Goal: Task Accomplishment & Management: Manage account settings

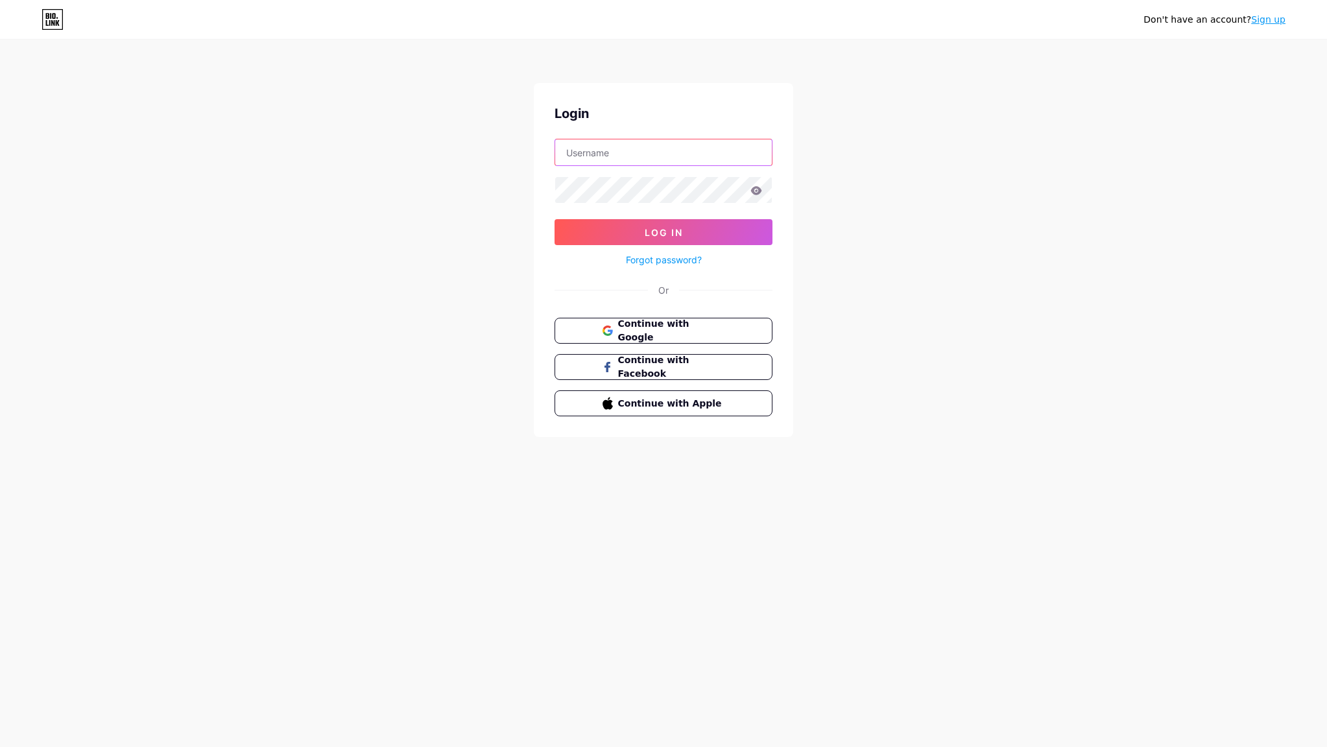
type input "roamingretreats"
click at [649, 235] on span "Log In" at bounding box center [664, 232] width 38 height 11
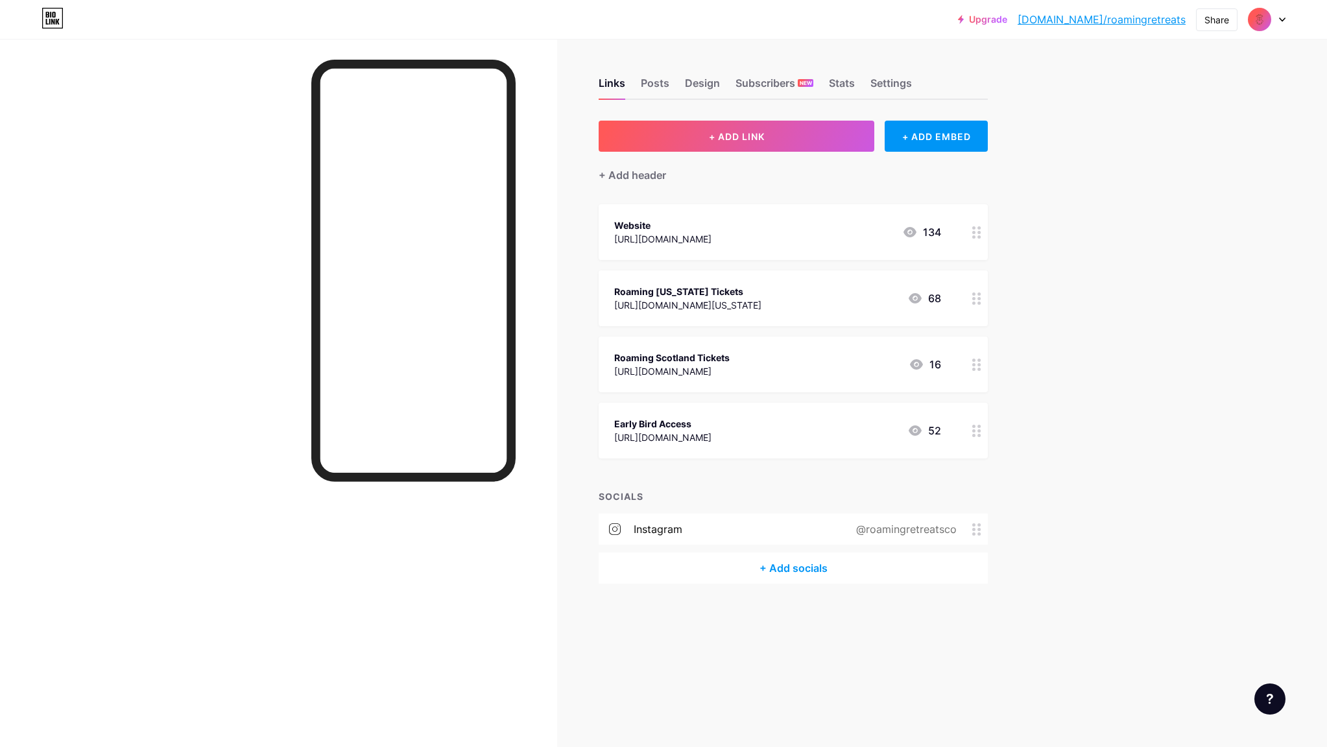
click at [977, 292] on icon at bounding box center [976, 298] width 9 height 12
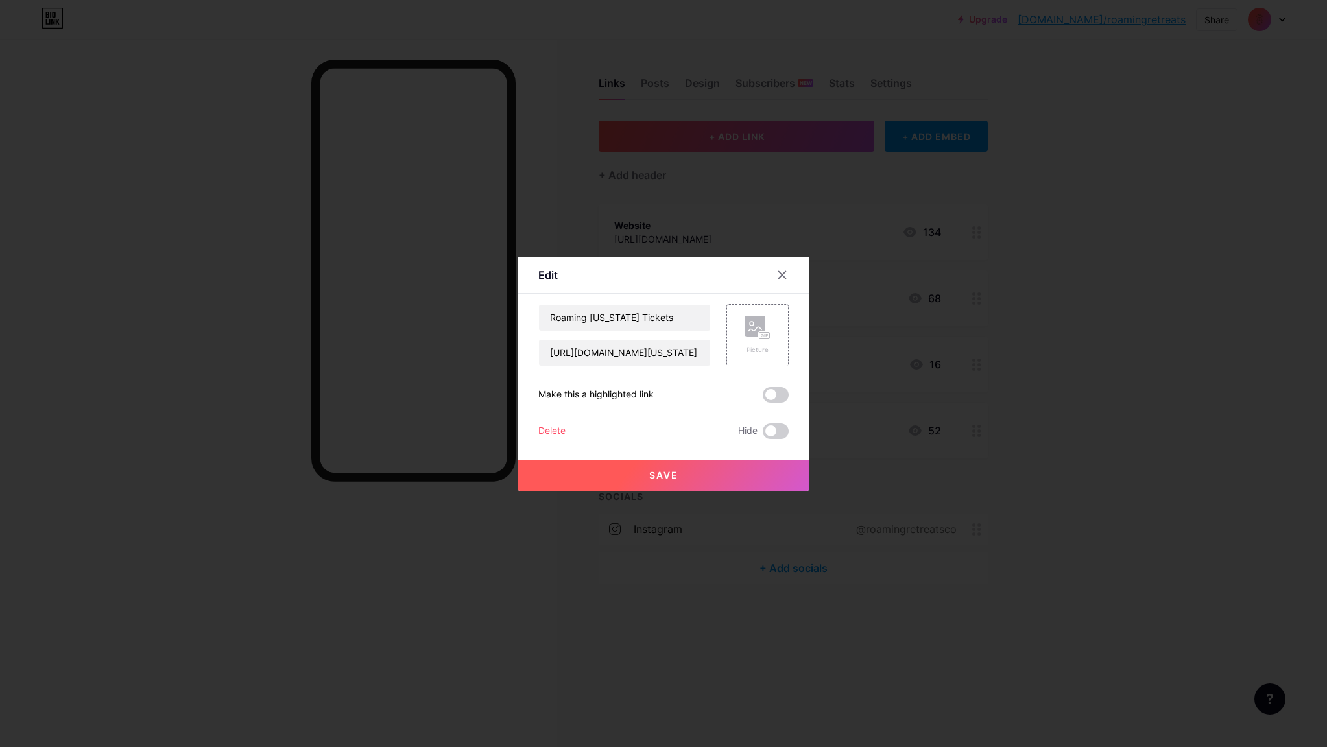
click at [556, 431] on div "Delete" at bounding box center [551, 431] width 27 height 16
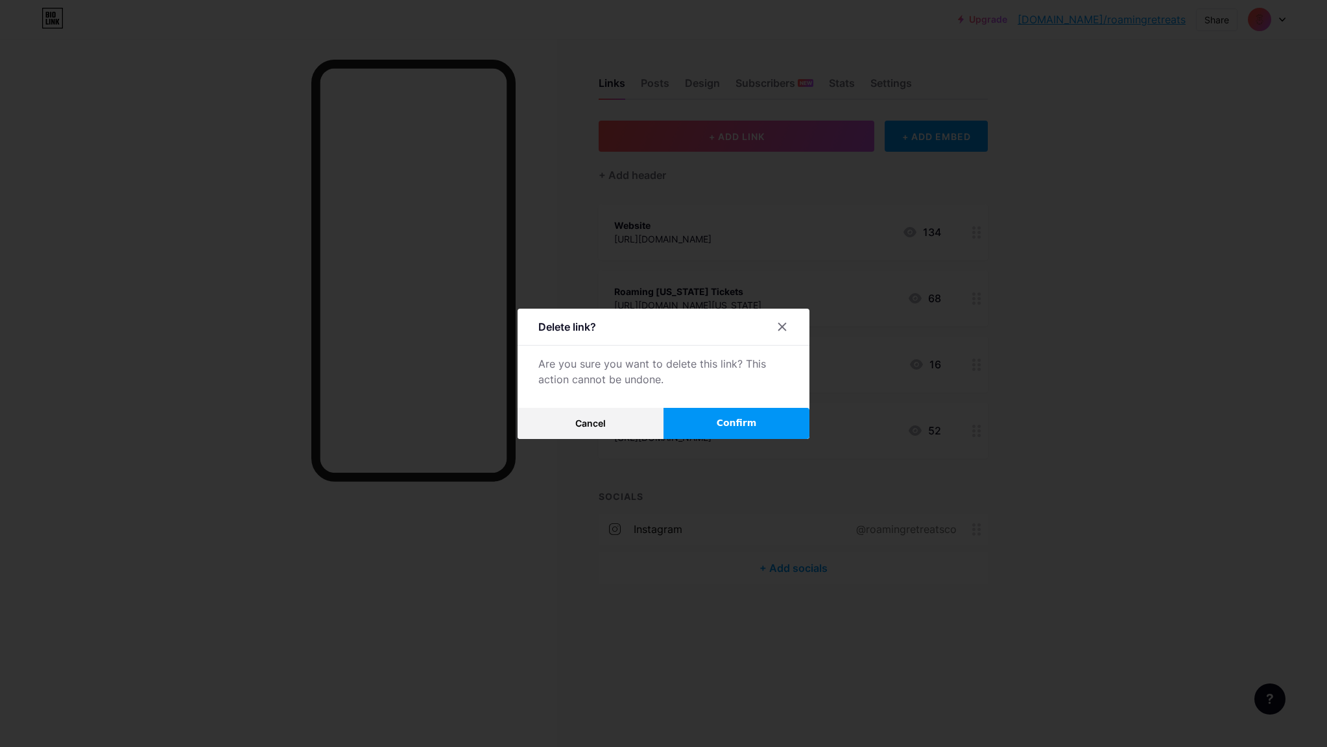
click at [752, 428] on span "Confirm" at bounding box center [737, 423] width 40 height 14
